Goal: Task Accomplishment & Management: Complete application form

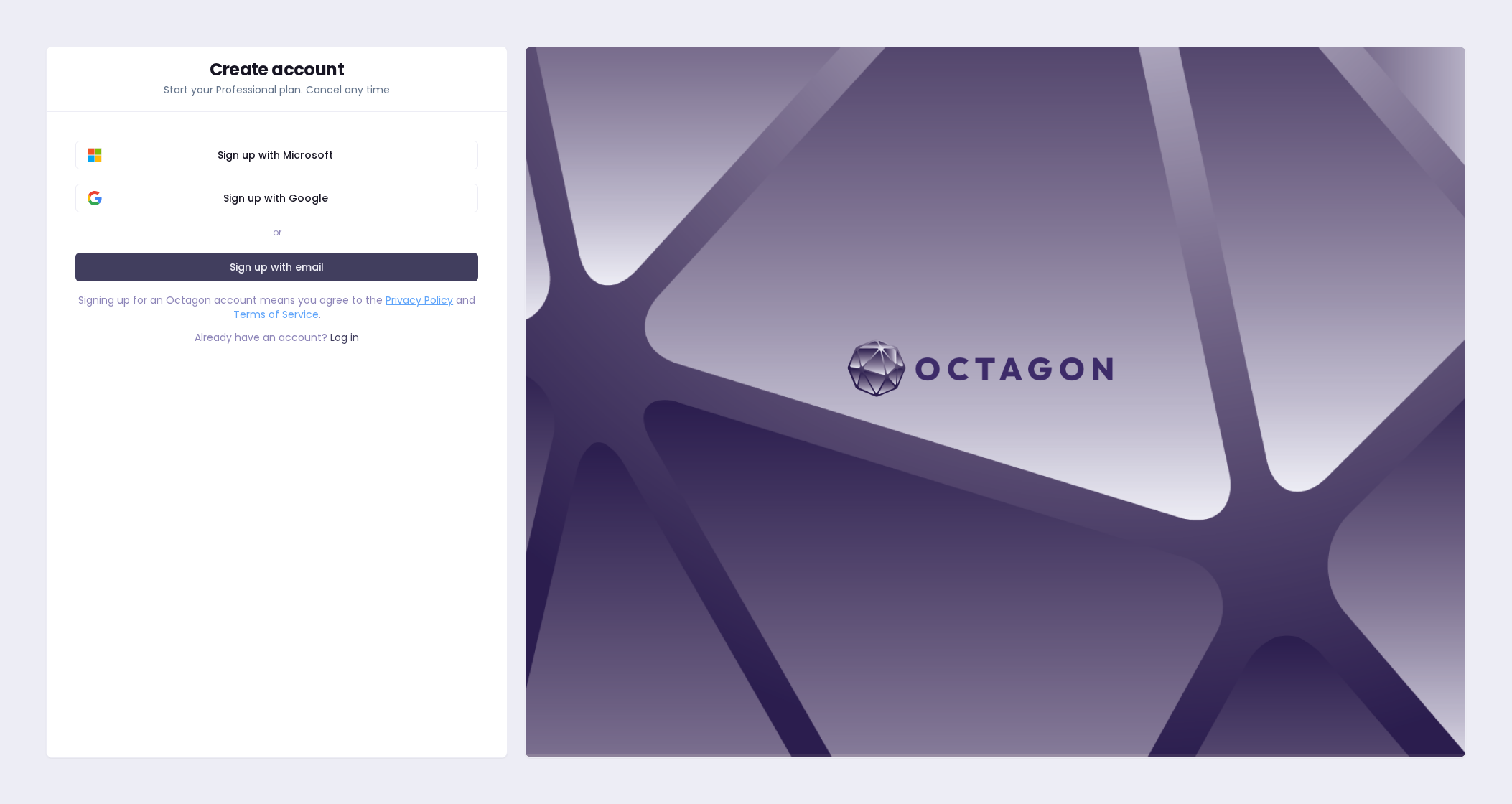
click at [374, 473] on div "Create account Start your Professional plan. Cancel any time Sign up with Micro…" at bounding box center [277, 402] width 461 height 712
click at [888, 374] on div at bounding box center [995, 402] width 941 height 712
drag, startPoint x: 335, startPoint y: 406, endPoint x: 336, endPoint y: 380, distance: 26.0
click at [335, 405] on div "Create account Start your Professional plan. Cancel any time Sign up with Micro…" at bounding box center [277, 402] width 461 height 712
